Goal: Information Seeking & Learning: Learn about a topic

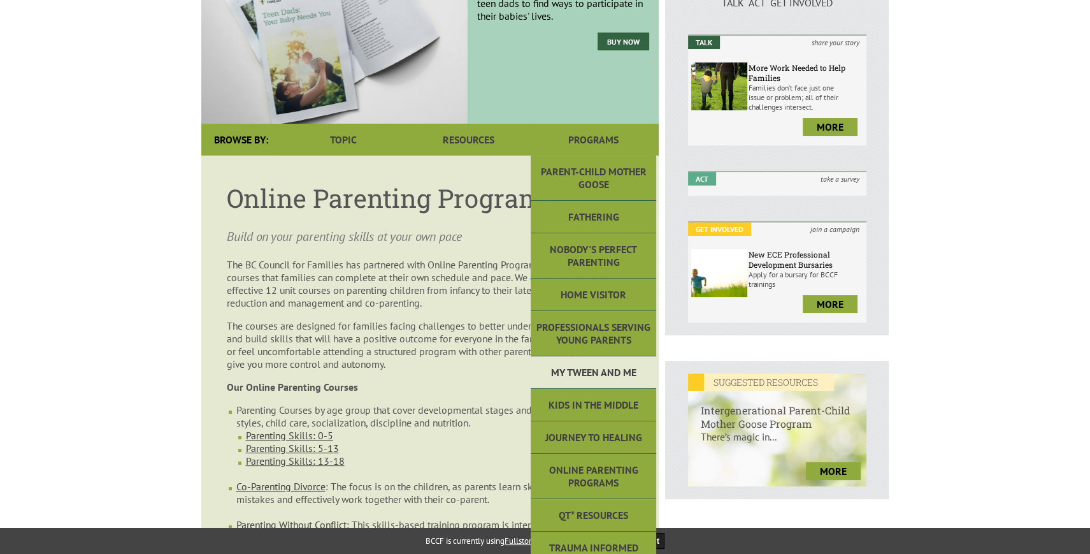
scroll to position [255, 0]
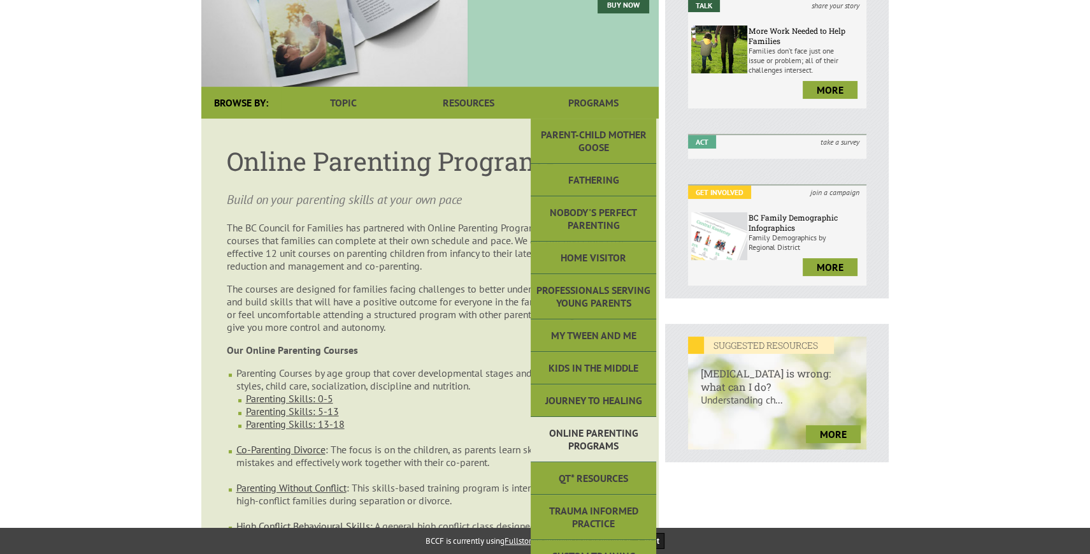
click at [585, 417] on link "Online Parenting Programs" at bounding box center [593, 439] width 125 height 45
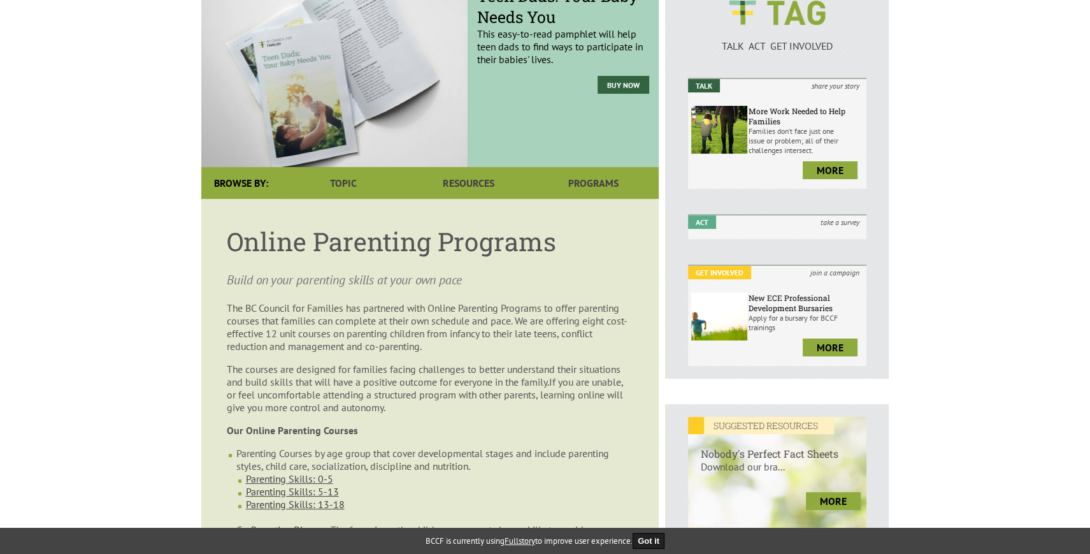
scroll to position [255, 0]
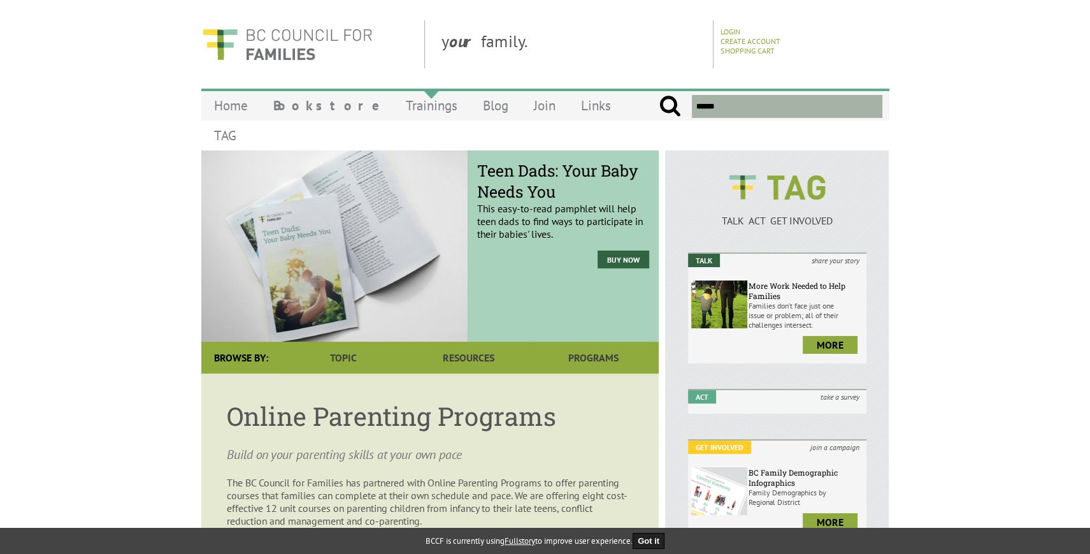
click at [393, 106] on link "Trainings" at bounding box center [431, 105] width 77 height 30
